Goal: Entertainment & Leisure: Consume media (video, audio)

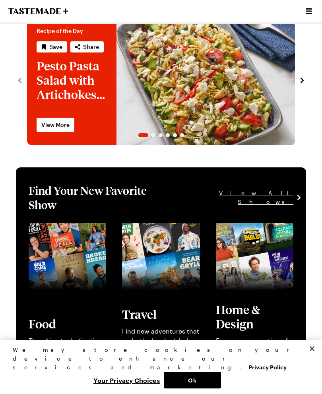
scroll to position [105, 0]
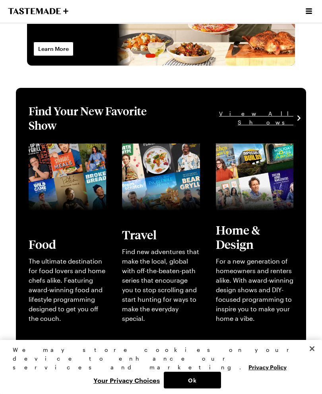
click at [271, 161] on link "View full content for [object Object]" at bounding box center [246, 152] width 61 height 17
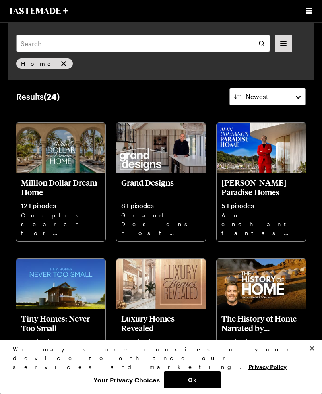
scroll to position [0, 0]
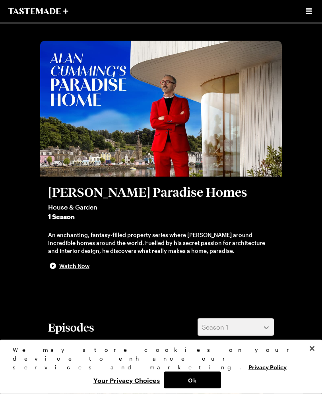
scroll to position [0, 0]
